Goal: Find contact information: Find contact information

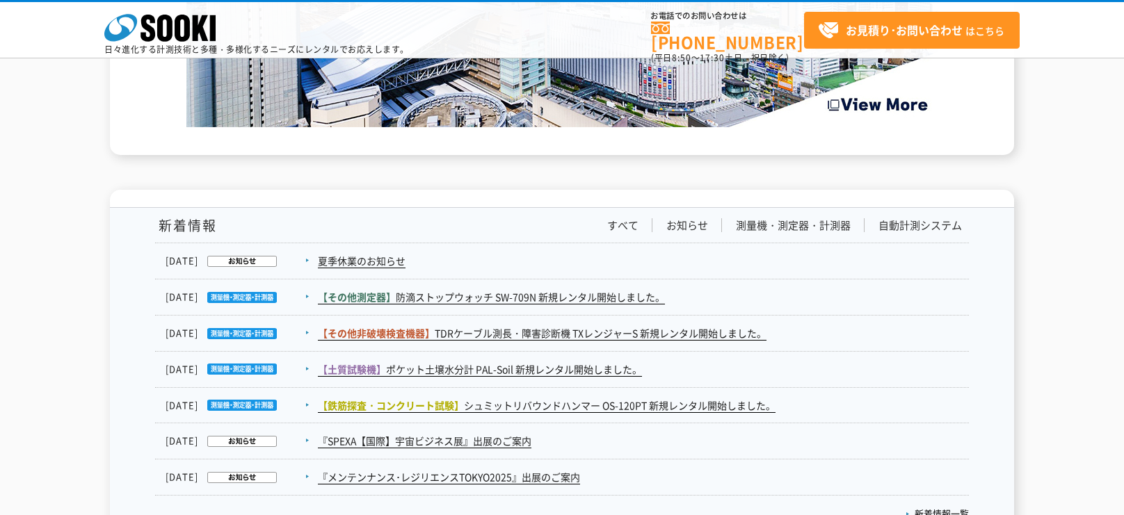
scroll to position [2497, 0]
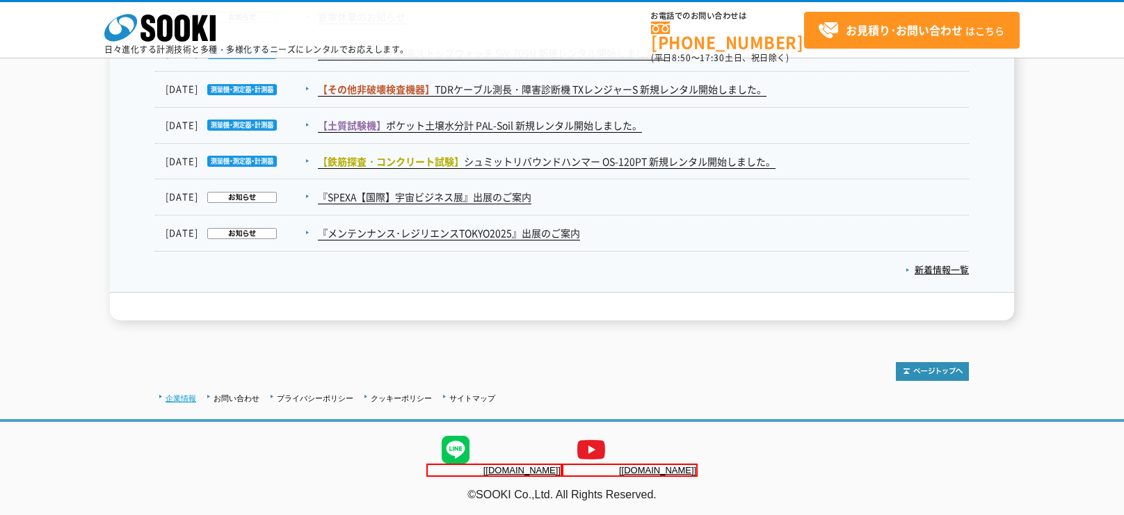
click at [171, 394] on link "企業情報" at bounding box center [181, 398] width 31 height 8
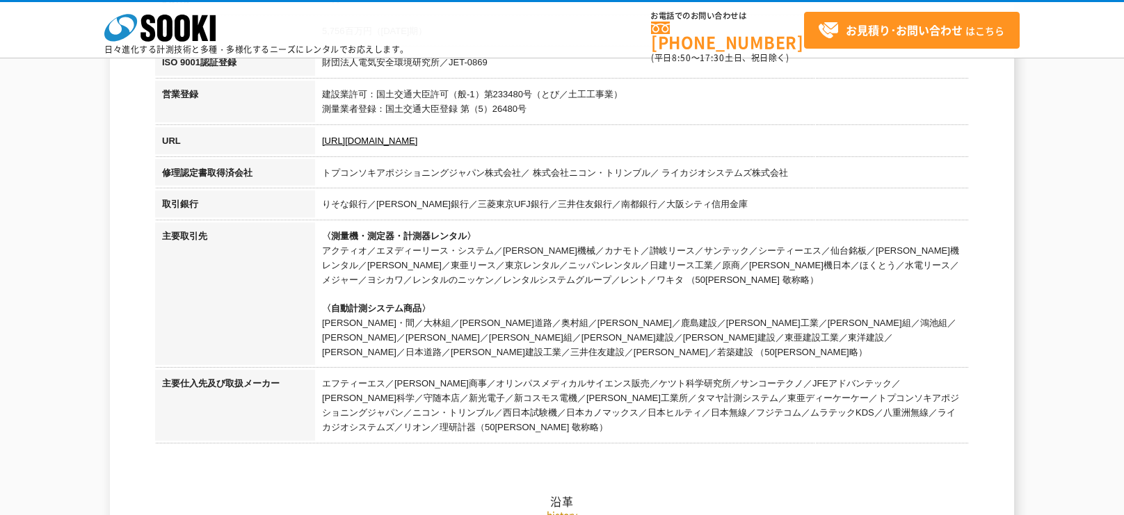
scroll to position [500, 0]
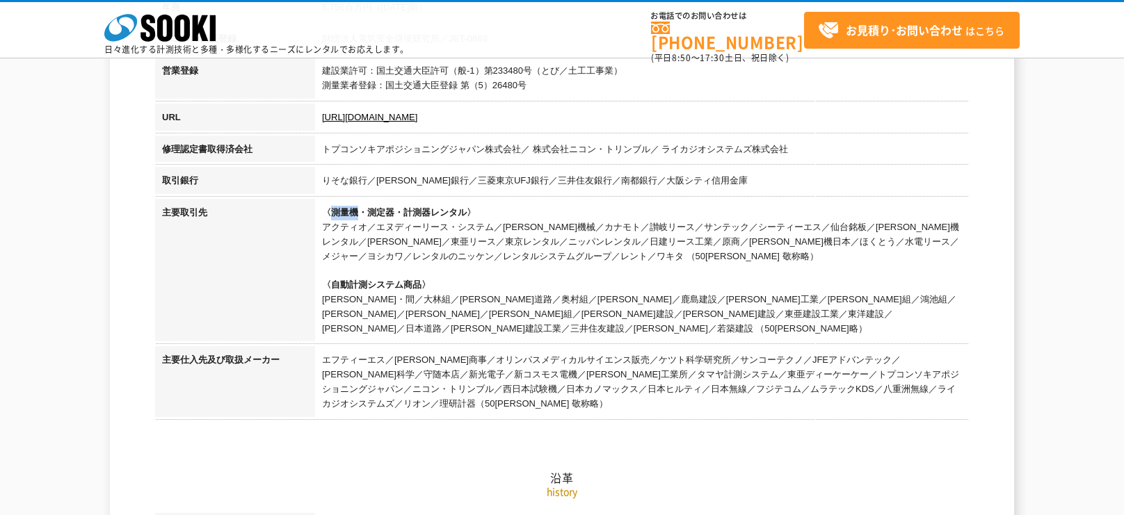
drag, startPoint x: 332, startPoint y: 209, endPoint x: 357, endPoint y: 213, distance: 26.1
click at [357, 213] on span "〈測量機・測定器・計測器レンタル〉" at bounding box center [399, 212] width 154 height 10
copy span "測量機"
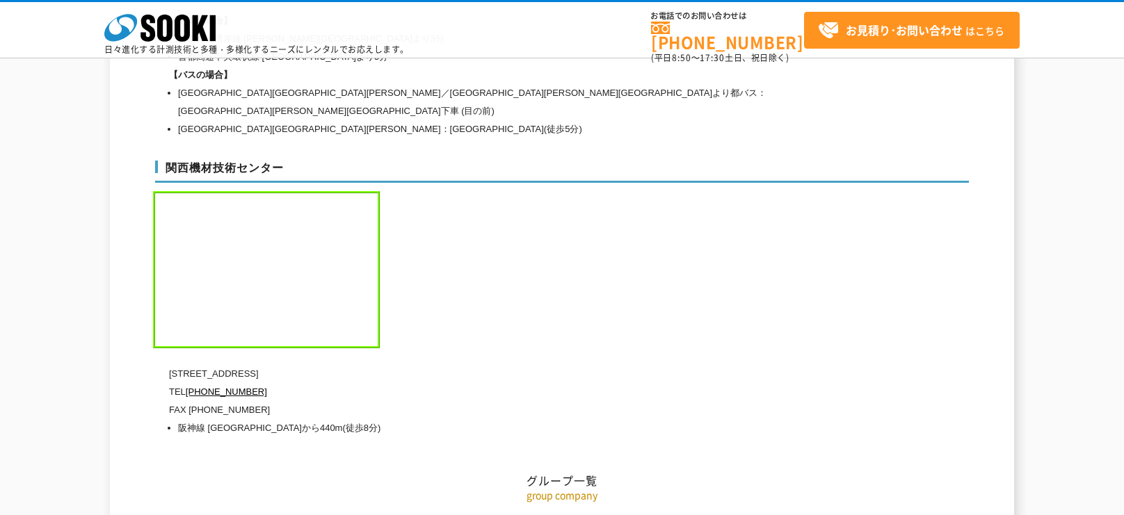
scroll to position [6362, 0]
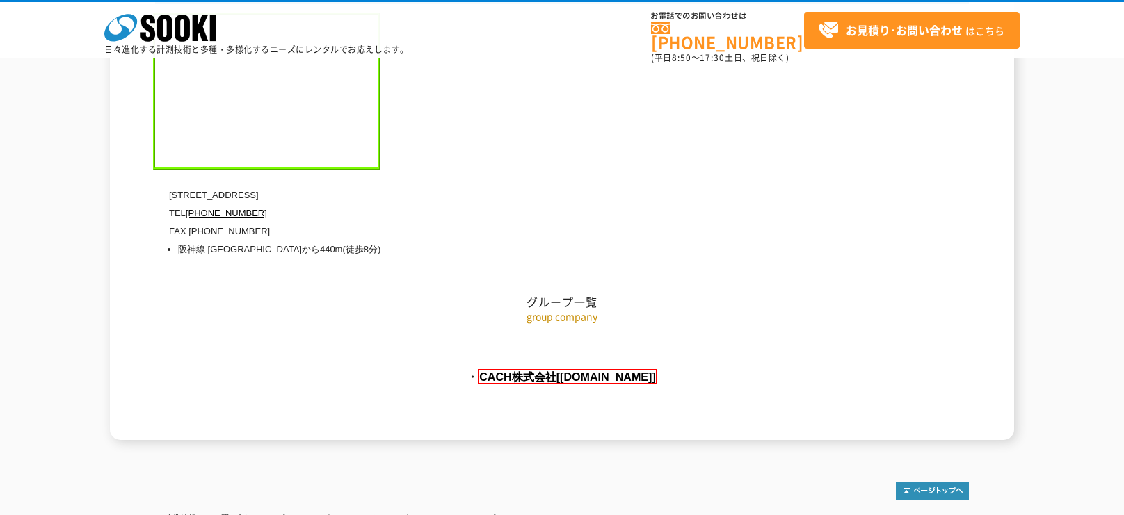
drag, startPoint x: 476, startPoint y: 503, endPoint x: 524, endPoint y: 511, distance: 48.6
copy address "SOOKI Co"
